Goal: Information Seeking & Learning: Learn about a topic

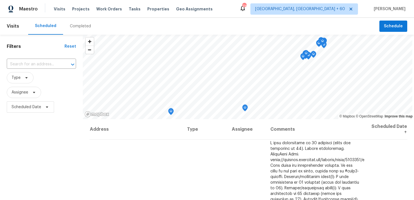
click at [74, 27] on div "Completed" at bounding box center [80, 26] width 21 height 6
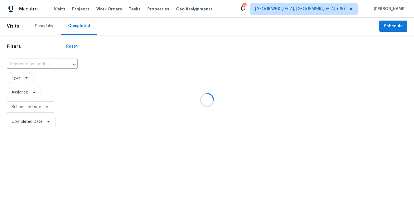
click at [30, 62] on div at bounding box center [207, 100] width 414 height 200
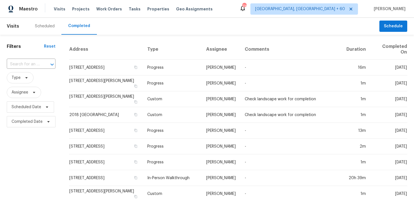
click at [30, 62] on input "text" at bounding box center [23, 64] width 33 height 9
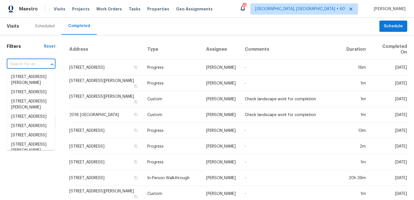
paste input "[STREET_ADDRESS]"
type input "[STREET_ADDRESS]"
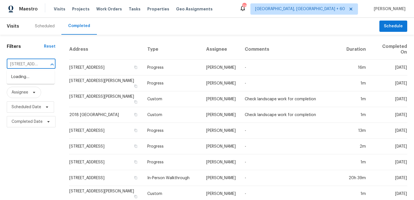
scroll to position [0, 41]
click at [25, 77] on li "[STREET_ADDRESS]" at bounding box center [31, 76] width 48 height 9
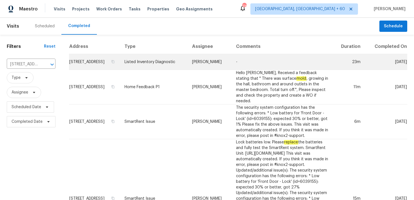
click at [150, 69] on td "Listed Inventory Diagnostic" at bounding box center [154, 62] width 68 height 16
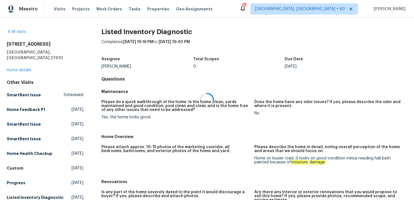
click at [21, 64] on div at bounding box center [207, 100] width 414 height 200
click at [13, 64] on div at bounding box center [207, 100] width 414 height 200
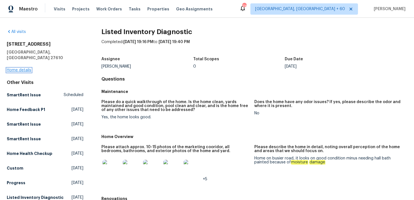
click at [18, 68] on link "Home details" at bounding box center [19, 70] width 25 height 4
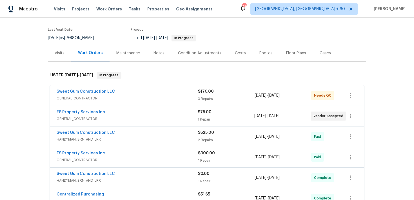
scroll to position [50, 0]
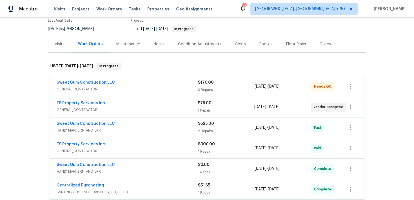
click at [200, 89] on div "3 Repairs" at bounding box center [226, 90] width 57 height 6
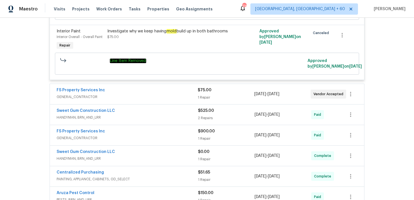
scroll to position [302, 0]
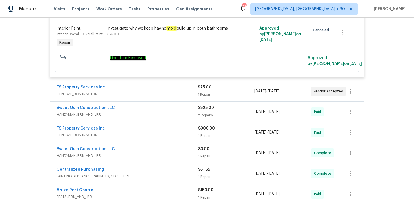
click at [205, 92] on div "1 Repair" at bounding box center [226, 95] width 56 height 6
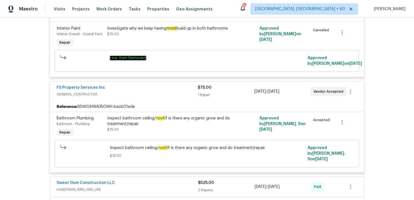
click at [198, 92] on div "1 Repair" at bounding box center [226, 95] width 56 height 6
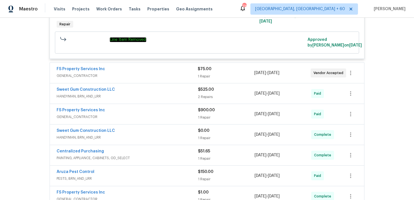
scroll to position [325, 0]
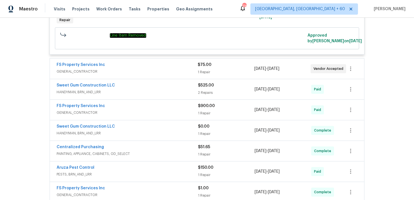
click at [205, 90] on div "2 Repairs" at bounding box center [226, 93] width 57 height 6
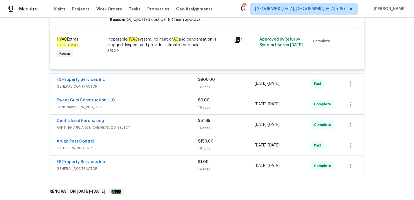
scroll to position [473, 0]
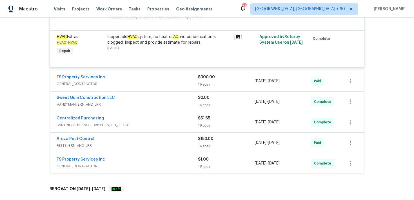
click at [207, 123] on div "1 Repair" at bounding box center [226, 126] width 57 height 6
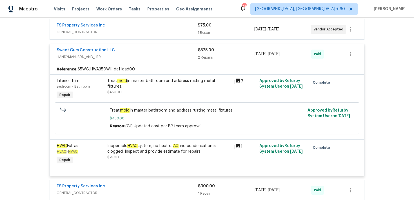
scroll to position [0, 0]
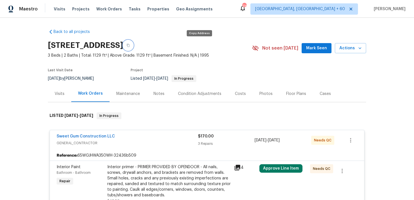
click at [133, 46] on button "button" at bounding box center [128, 45] width 10 height 10
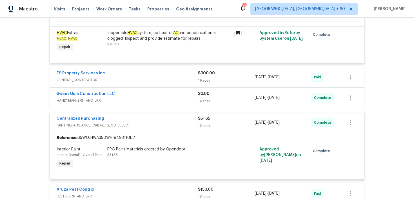
scroll to position [478, 0]
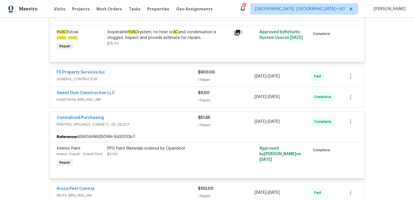
click at [202, 92] on div "$0.00 1 Repair" at bounding box center [226, 97] width 57 height 14
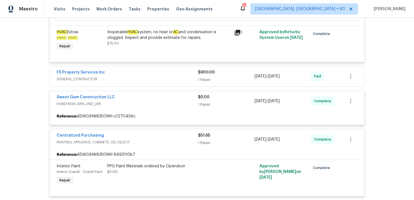
click at [202, 77] on div "1 Repair" at bounding box center [226, 80] width 57 height 6
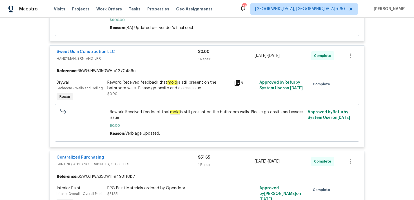
scroll to position [605, 0]
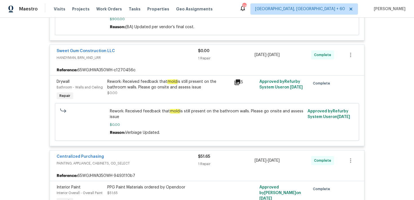
click at [175, 91] on div "Rework: Received feedback that mold is still present on the bathroom walls. Ple…" at bounding box center [168, 87] width 123 height 17
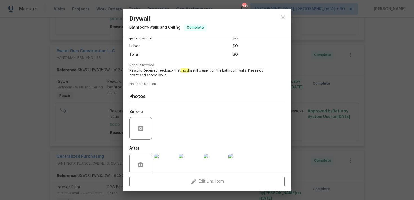
scroll to position [45, 0]
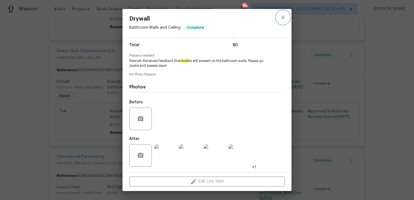
click at [282, 16] on icon "close" at bounding box center [283, 17] width 4 height 4
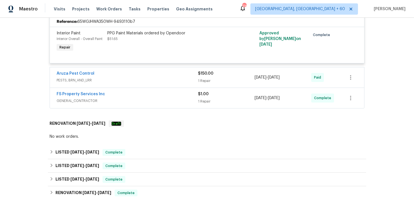
scroll to position [764, 0]
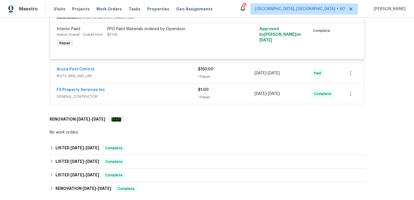
click at [211, 87] on div "$1.00" at bounding box center [226, 90] width 57 height 6
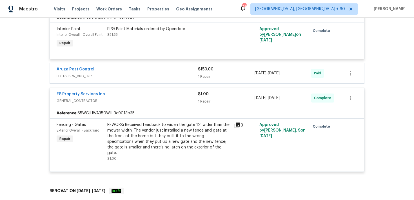
click at [204, 74] on div "1 Repair" at bounding box center [226, 77] width 57 height 6
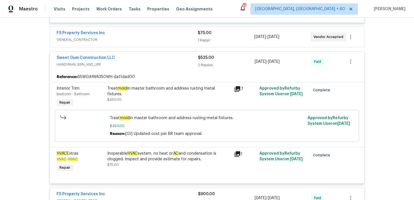
scroll to position [0, 0]
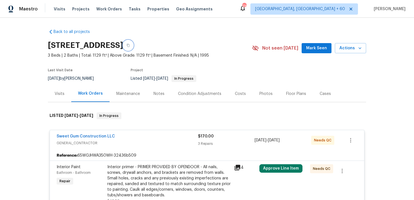
click at [130, 45] on icon "button" at bounding box center [128, 45] width 3 height 3
click at [58, 8] on span "Visits" at bounding box center [60, 9] width 12 height 6
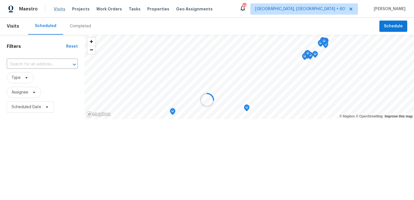
click at [58, 8] on div at bounding box center [207, 100] width 414 height 200
click at [76, 27] on div at bounding box center [207, 100] width 414 height 200
click at [80, 28] on div at bounding box center [207, 100] width 414 height 200
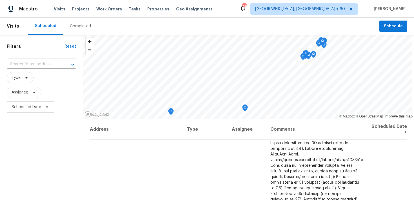
click at [79, 23] on div "Completed" at bounding box center [80, 26] width 21 height 6
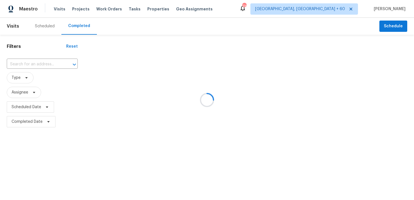
click at [38, 58] on div at bounding box center [207, 100] width 414 height 200
click at [36, 64] on div at bounding box center [207, 100] width 414 height 200
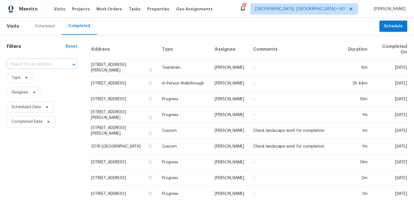
click at [33, 68] on input "text" at bounding box center [34, 64] width 55 height 9
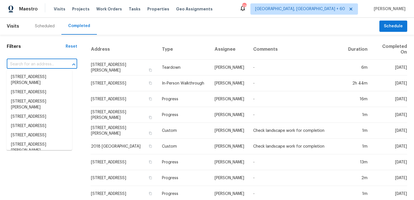
paste input "[STREET_ADDRESS][PERSON_NAME][PERSON_NAME]"
type input "[STREET_ADDRESS][PERSON_NAME][PERSON_NAME]"
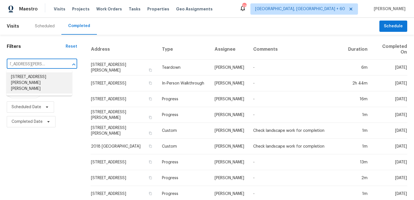
click at [26, 77] on li "[STREET_ADDRESS][PERSON_NAME][PERSON_NAME]" at bounding box center [39, 82] width 66 height 21
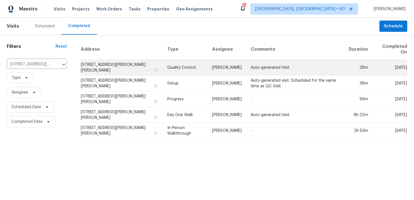
click at [169, 69] on td "Quality Control" at bounding box center [185, 68] width 45 height 16
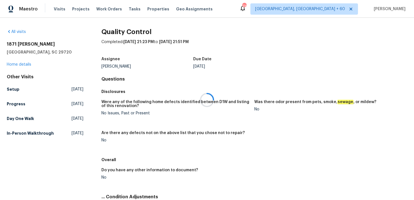
click at [17, 68] on div at bounding box center [207, 100] width 414 height 200
click at [15, 64] on div at bounding box center [207, 100] width 414 height 200
click at [7, 64] on link "Home details" at bounding box center [19, 65] width 25 height 4
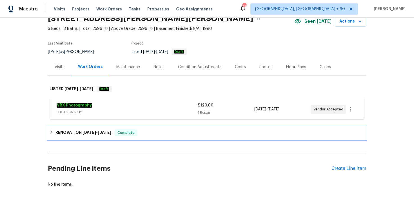
click at [147, 134] on div "RENOVATION [DATE] - [DATE] Complete" at bounding box center [207, 132] width 315 height 7
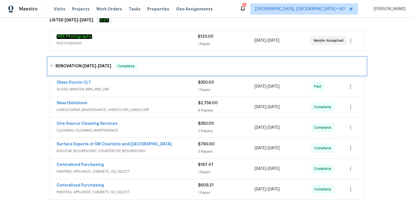
scroll to position [101, 0]
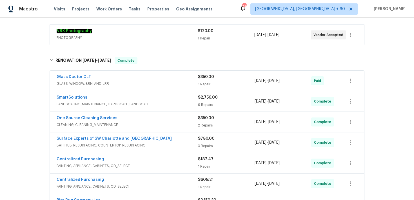
click at [199, 83] on div "1 Repair" at bounding box center [226, 84] width 57 height 6
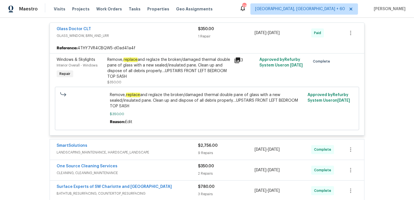
scroll to position [157, 0]
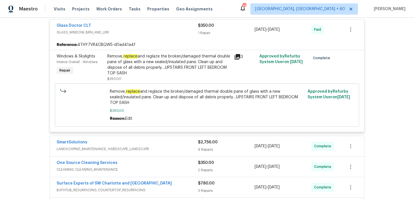
click at [203, 145] on div "$2,756.00 9 Repairs" at bounding box center [226, 146] width 57 height 14
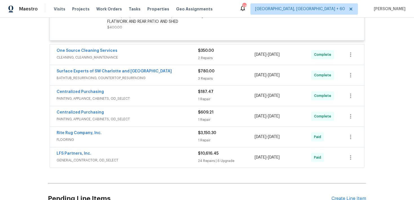
scroll to position [790, 0]
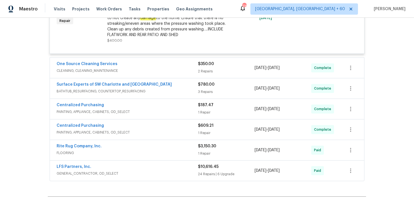
click at [203, 89] on div "3 Repairs" at bounding box center [226, 92] width 57 height 6
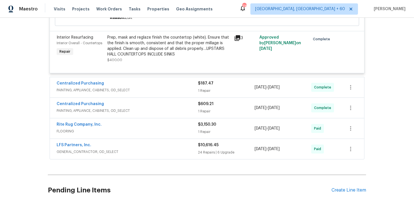
scroll to position [1026, 0]
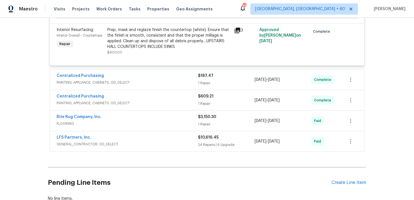
click at [202, 121] on div "1 Repair" at bounding box center [226, 124] width 57 height 6
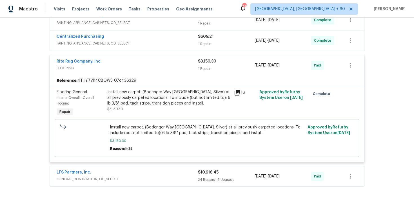
scroll to position [1124, 0]
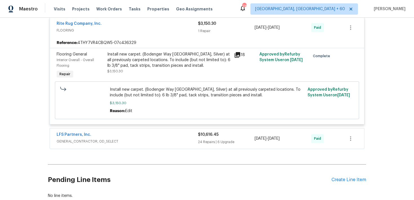
click at [210, 139] on div "24 Repairs | 6 Upgrade" at bounding box center [226, 142] width 57 height 6
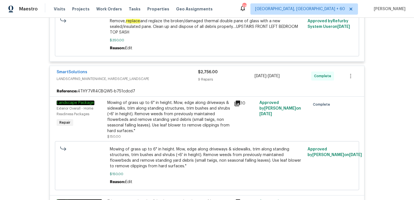
scroll to position [0, 0]
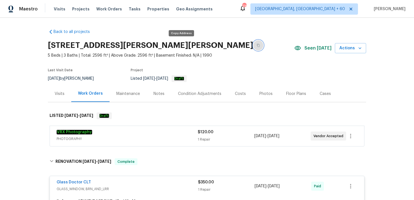
click at [253, 44] on button "button" at bounding box center [258, 45] width 10 height 10
